Goal: Information Seeking & Learning: Learn about a topic

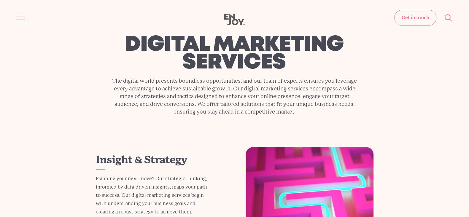
click at [22, 15] on button "Site navigation" at bounding box center [20, 17] width 12 height 12
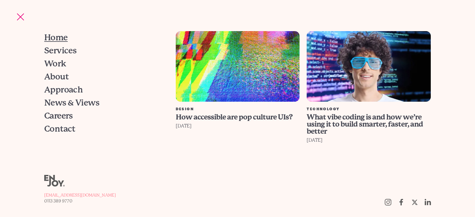
drag, startPoint x: 51, startPoint y: 37, endPoint x: 164, endPoint y: 94, distance: 126.3
click at [51, 38] on span "Home" at bounding box center [55, 38] width 23 height 8
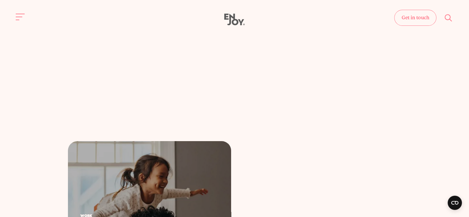
drag, startPoint x: 120, startPoint y: 186, endPoint x: 172, endPoint y: 168, distance: 54.6
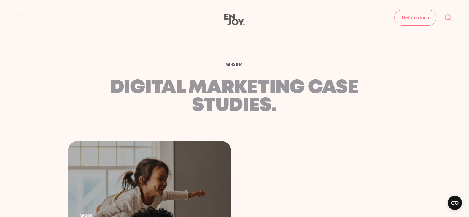
scroll to position [31, 0]
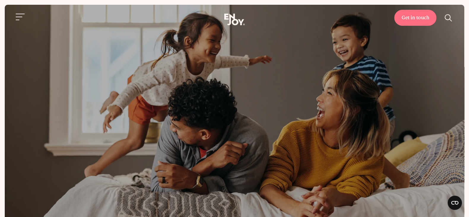
click at [194, 0] on header "Get in touch Home Services Work About" at bounding box center [234, 17] width 469 height 34
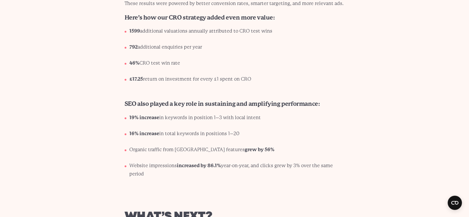
scroll to position [2707, 0]
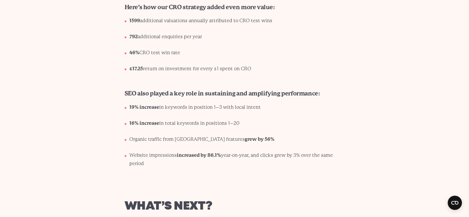
drag, startPoint x: 150, startPoint y: 146, endPoint x: 143, endPoint y: 78, distance: 68.9
copy div "SEO also played a key role in sustaining and amplifying performance: 19% increa…"
click at [236, 65] on li "£17.25 return on investment for every £1 spent on CRO" at bounding box center [236, 71] width 215 height 13
